Goal: Task Accomplishment & Management: Use online tool/utility

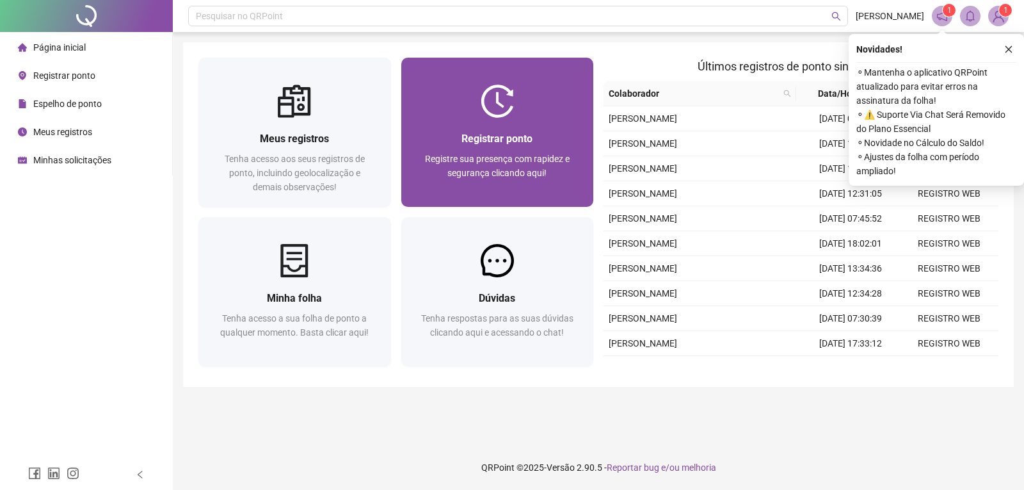
click at [484, 127] on div "Registrar ponto Registre sua presença com rapidez e segurança clicando aqui!" at bounding box center [497, 162] width 193 height 89
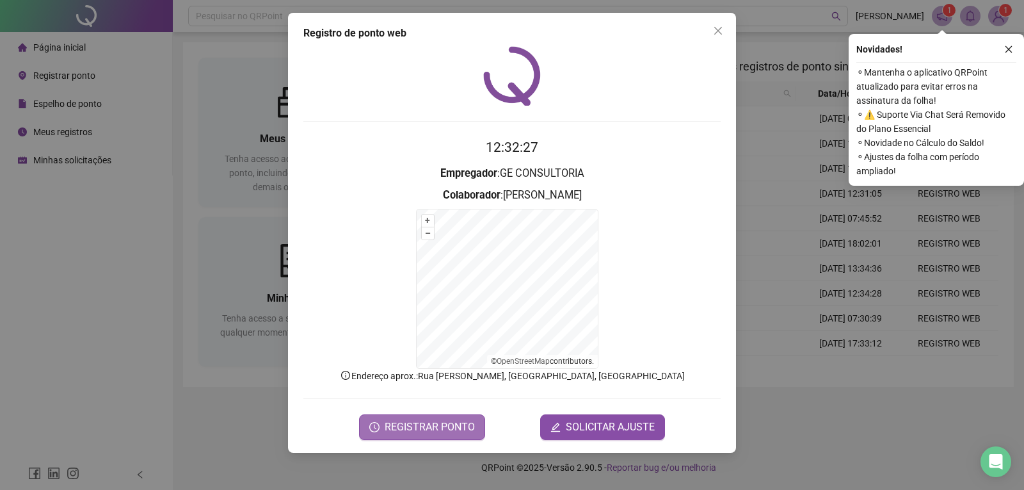
click at [430, 419] on span "REGISTRAR PONTO" at bounding box center [430, 426] width 90 height 15
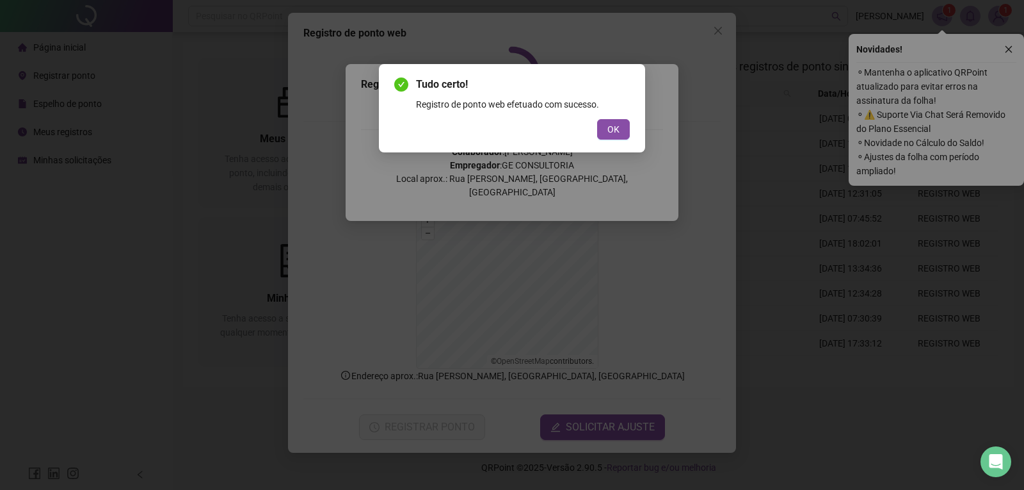
click at [610, 134] on span "OK" at bounding box center [614, 129] width 12 height 14
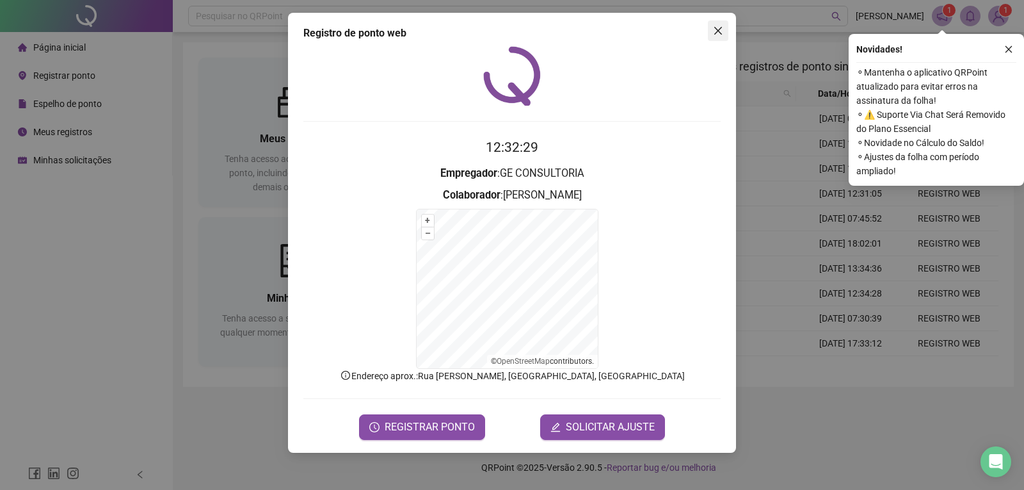
click at [718, 29] on icon "close" at bounding box center [718, 31] width 10 height 10
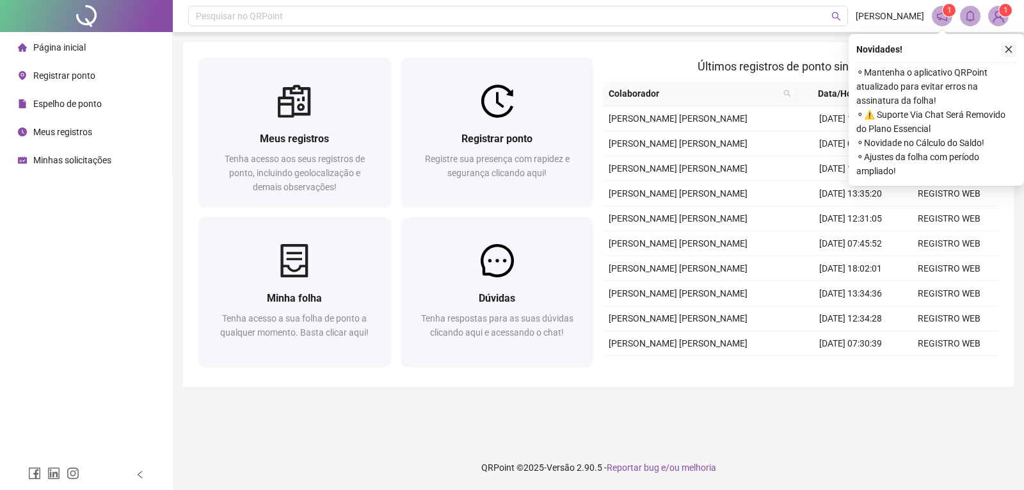
click at [1009, 44] on button "button" at bounding box center [1008, 49] width 15 height 15
